Goal: Task Accomplishment & Management: Use online tool/utility

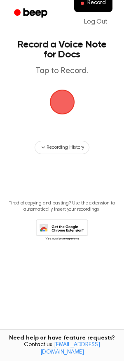
click at [63, 101] on span "button" at bounding box center [62, 101] width 23 height 23
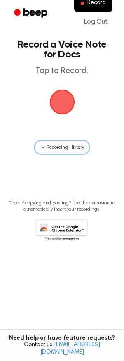
click at [51, 146] on span "Recording History" at bounding box center [65, 147] width 37 height 7
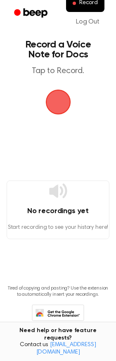
click at [61, 208] on h4 "No recordings yet" at bounding box center [58, 210] width 102 height 11
click at [58, 113] on span "button" at bounding box center [58, 101] width 23 height 23
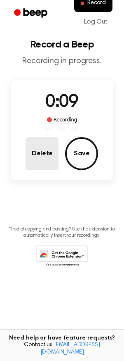
click at [44, 155] on button "Delete" at bounding box center [42, 153] width 33 height 33
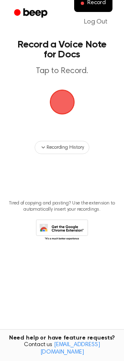
click at [65, 155] on main "Record a Voice Note for Docs Tap to Record. Recording History Tired of copying …" at bounding box center [62, 167] width 124 height 334
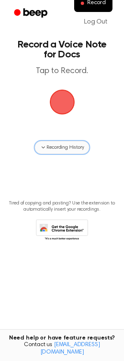
click at [57, 152] on button "Recording History" at bounding box center [62, 147] width 54 height 13
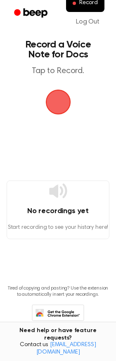
click at [52, 94] on span "button" at bounding box center [58, 101] width 23 height 23
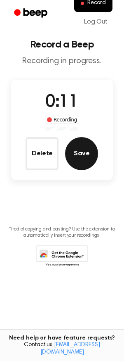
click at [76, 151] on button "Save" at bounding box center [81, 153] width 33 height 33
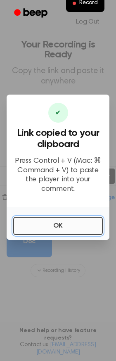
click at [59, 221] on button "OK" at bounding box center [58, 226] width 90 height 18
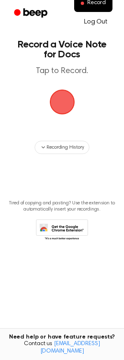
click at [90, 24] on link "Log Out" at bounding box center [96, 22] width 40 height 20
